Goal: Find specific page/section

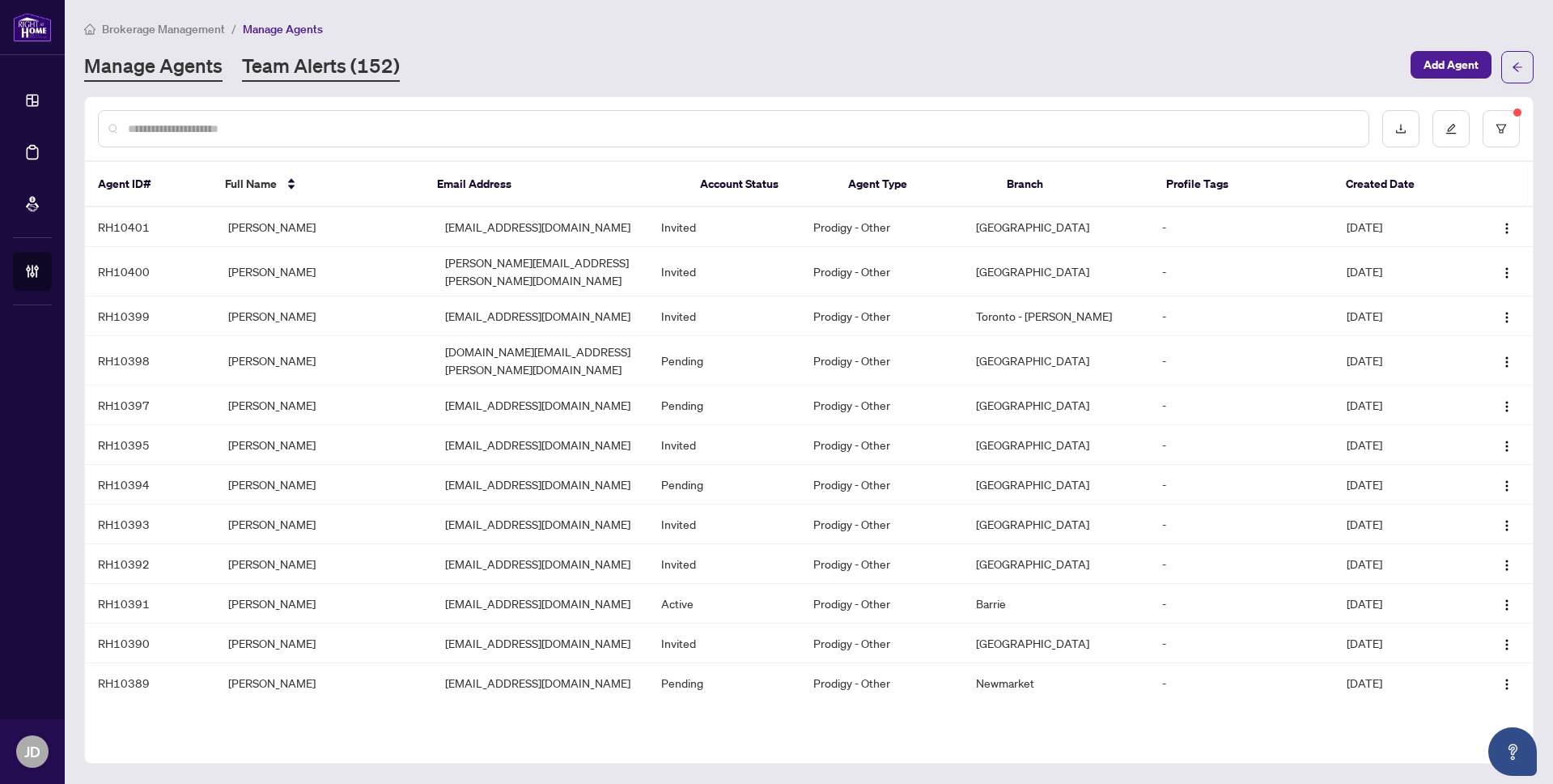
click at [321, 56] on link "Team Alerts (152)" at bounding box center [320, 67] width 158 height 29
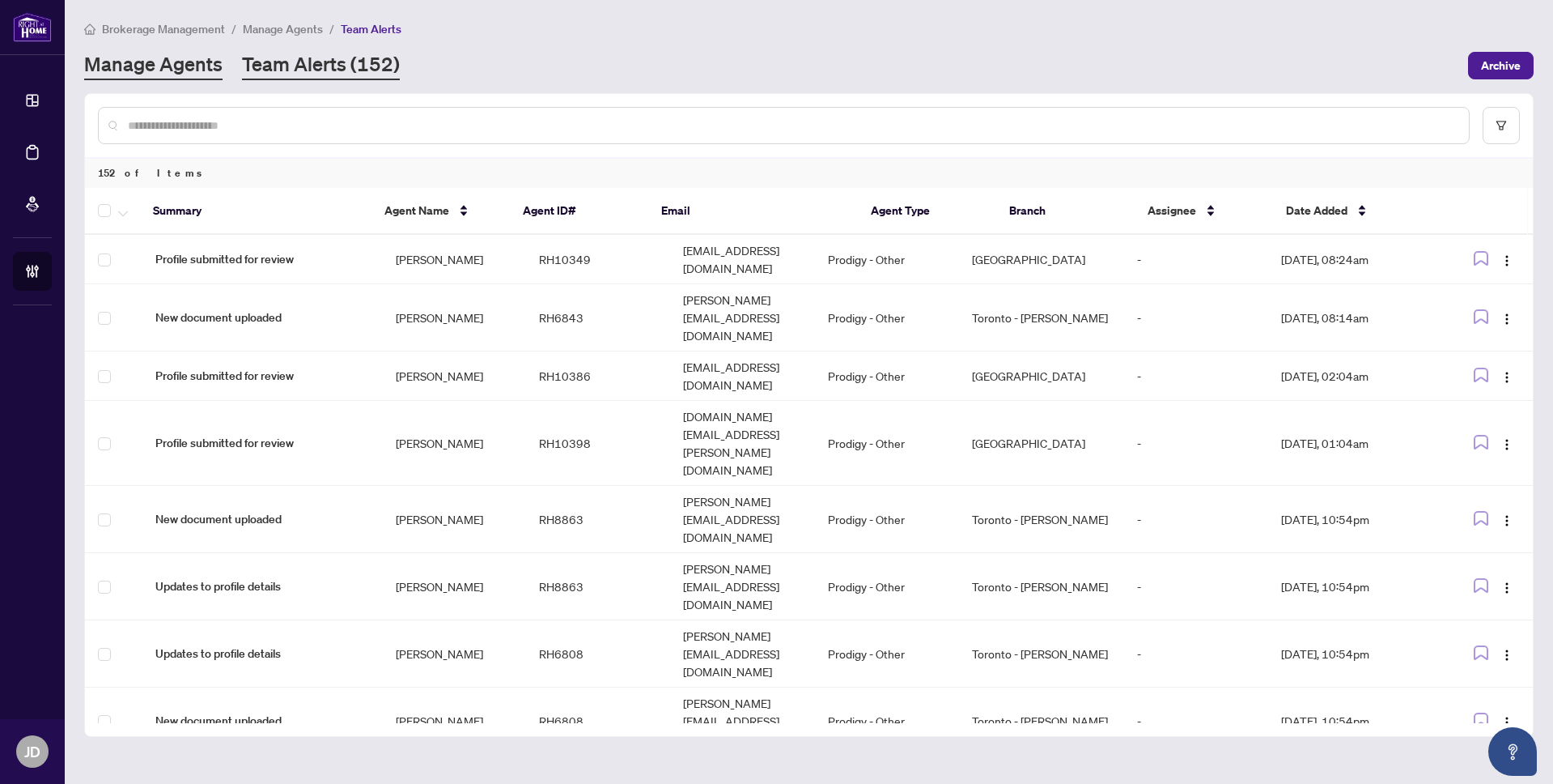
click at [175, 69] on link "Manage Agents" at bounding box center [153, 65] width 138 height 29
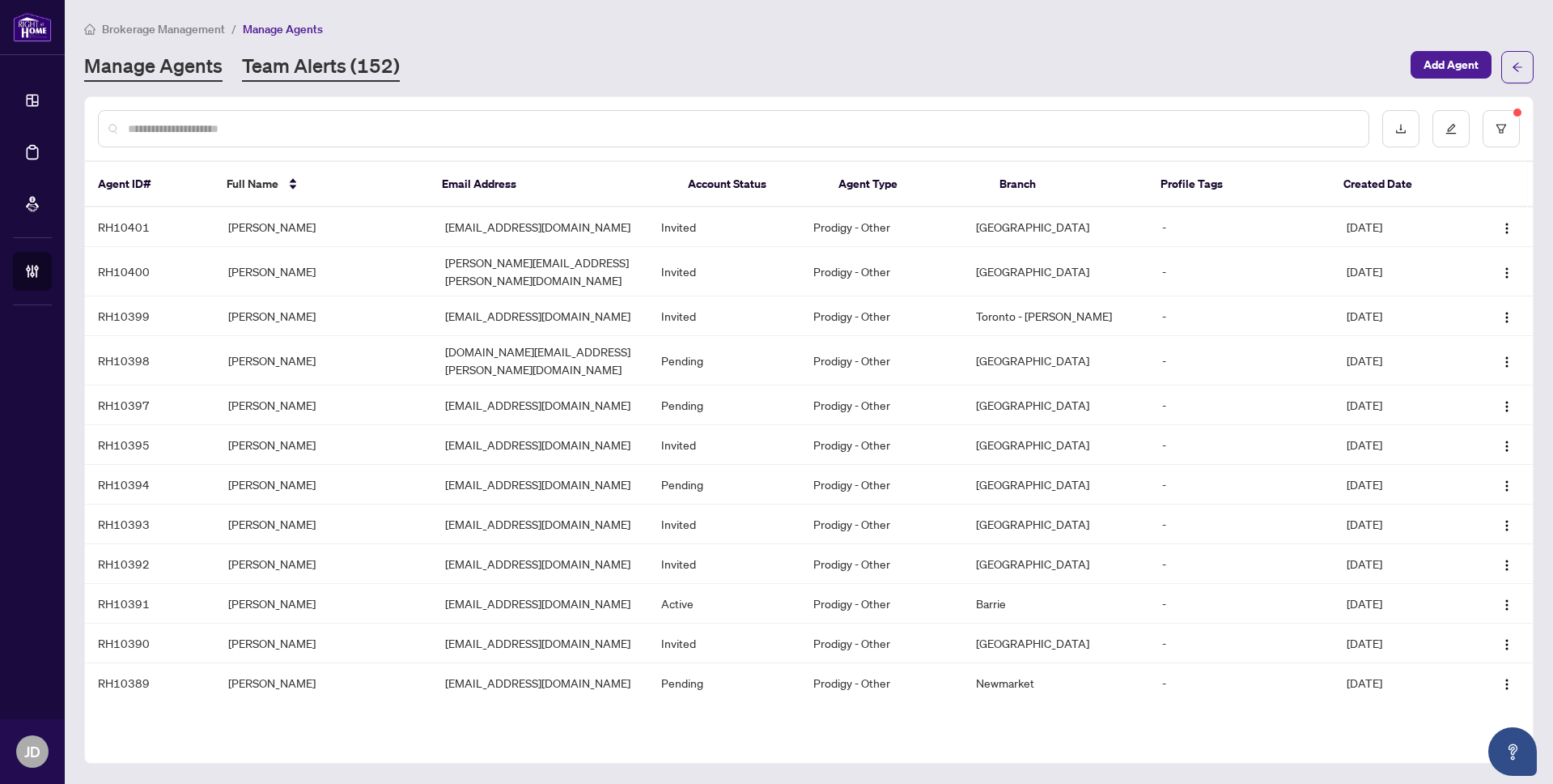
click at [310, 73] on link "Team Alerts (152)" at bounding box center [320, 67] width 158 height 29
